Goal: Check status

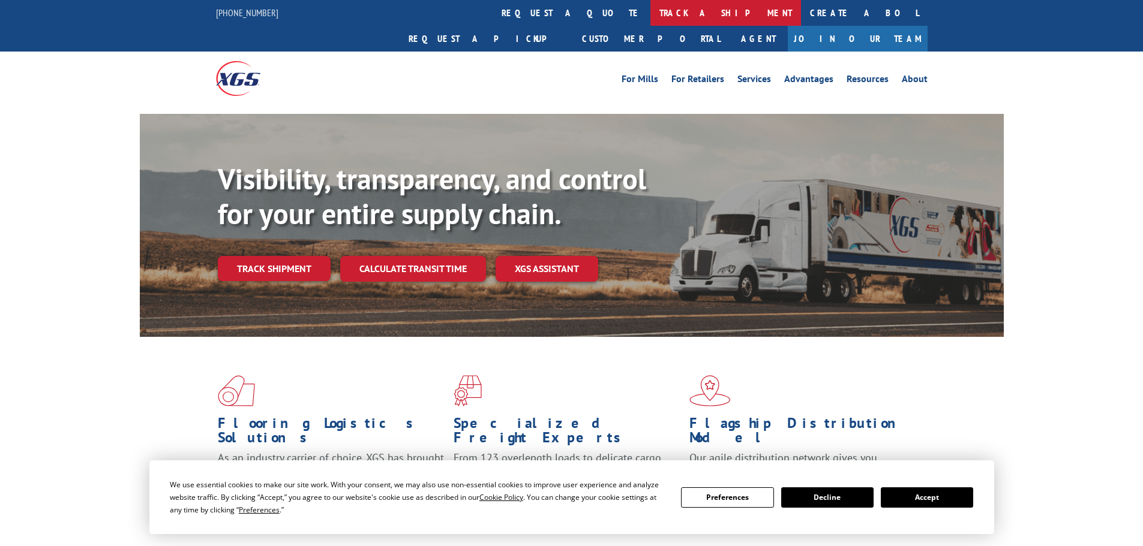
click at [650, 14] on link "track a shipment" at bounding box center [725, 13] width 151 height 26
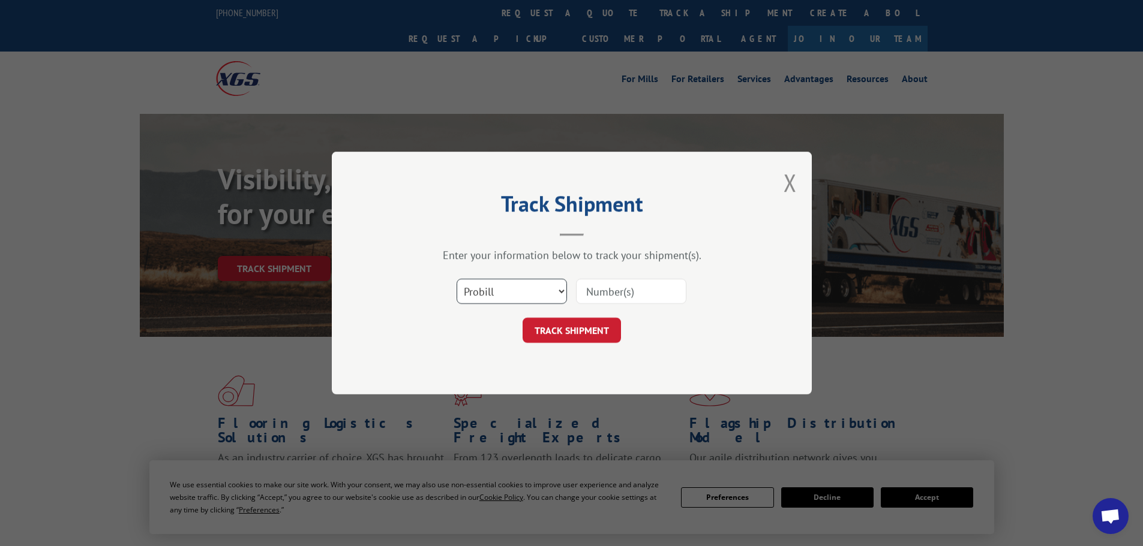
click at [537, 294] on select "Select category... Probill BOL PO" at bounding box center [511, 291] width 110 height 25
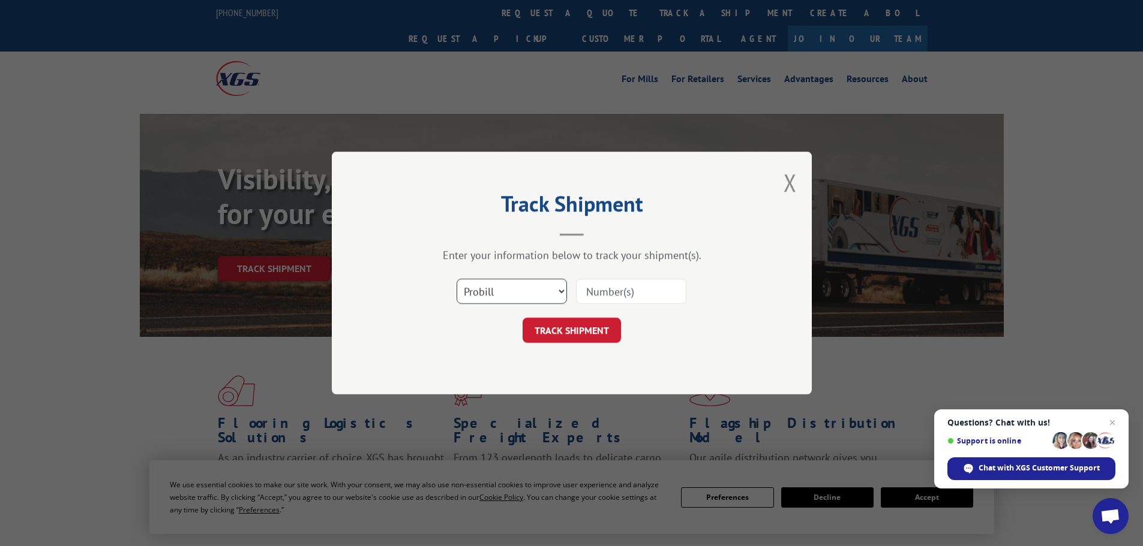
select select "bol"
click at [456, 279] on select "Select category... Probill BOL PO" at bounding box center [511, 291] width 110 height 25
click at [619, 292] on input at bounding box center [631, 291] width 110 height 25
paste input "858501"
type input "858501"
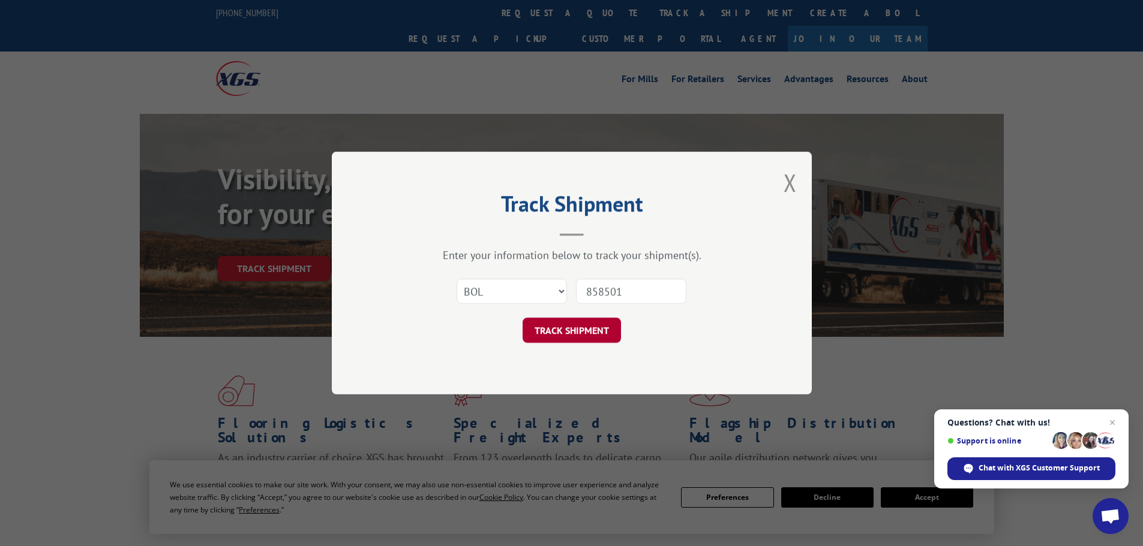
click at [563, 326] on button "TRACK SHIPMENT" at bounding box center [571, 330] width 98 height 25
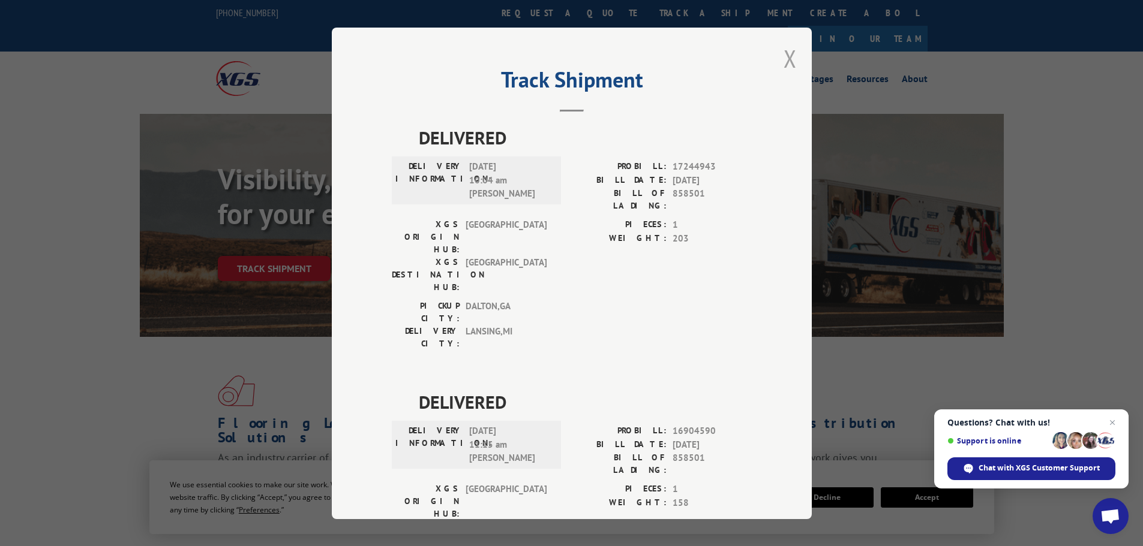
click at [785, 56] on button "Close modal" at bounding box center [789, 59] width 13 height 32
